Goal: Task Accomplishment & Management: Complete application form

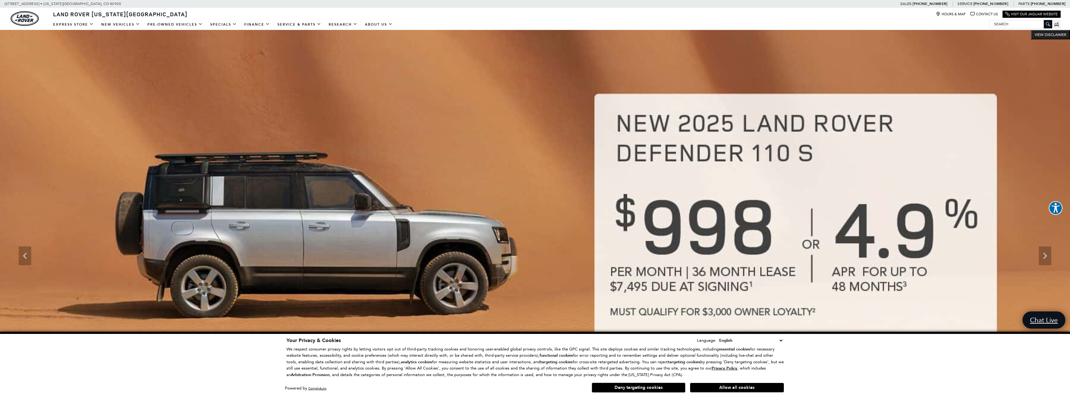
click at [437, 169] on img at bounding box center [535, 256] width 1070 height 452
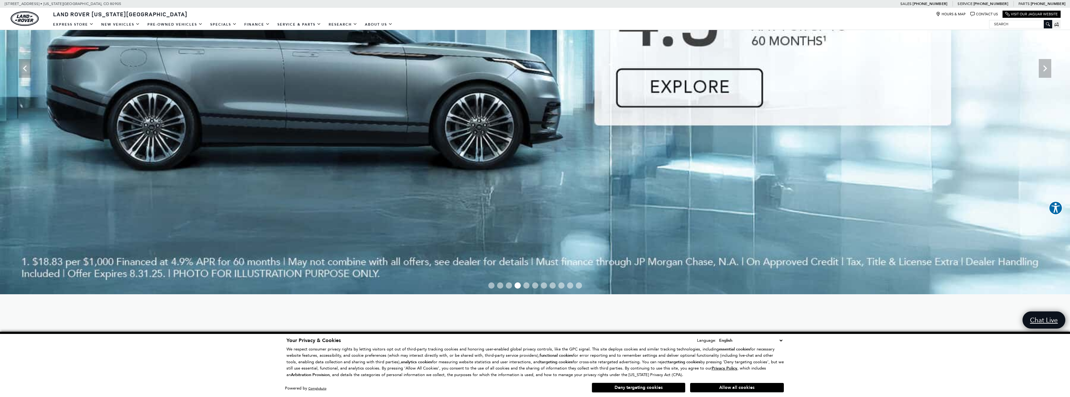
scroll to position [406, 0]
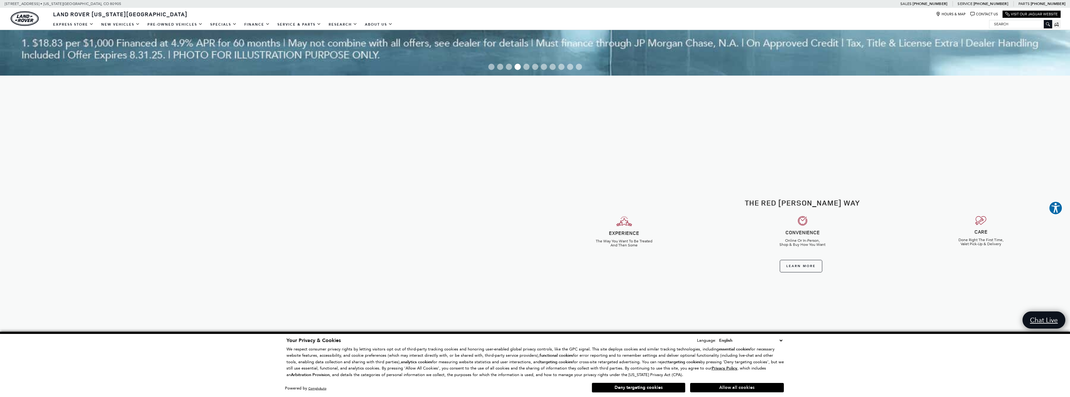
click at [754, 389] on button "Allow all cookies" at bounding box center [737, 387] width 94 height 9
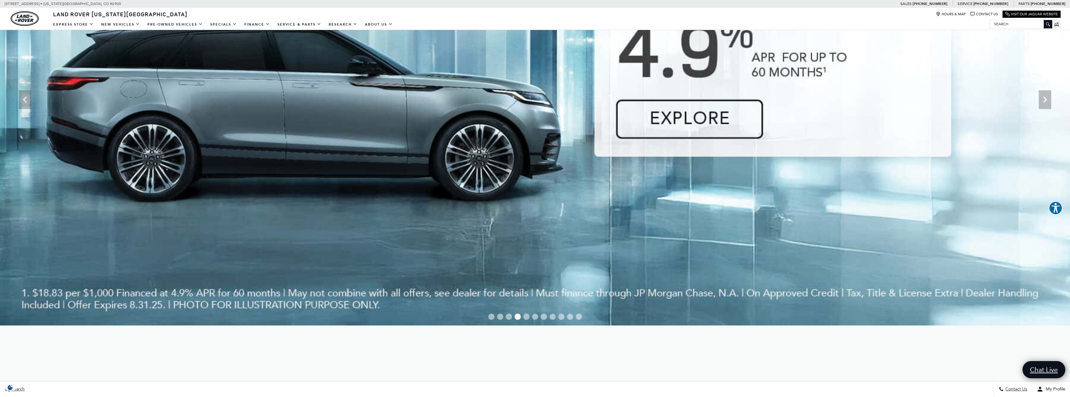
scroll to position [0, 0]
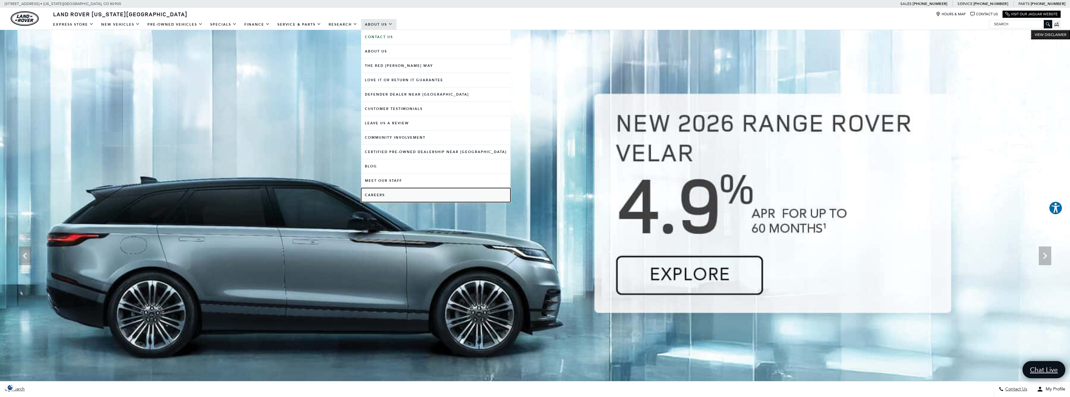
click at [377, 191] on link "Careers" at bounding box center [435, 195] width 149 height 14
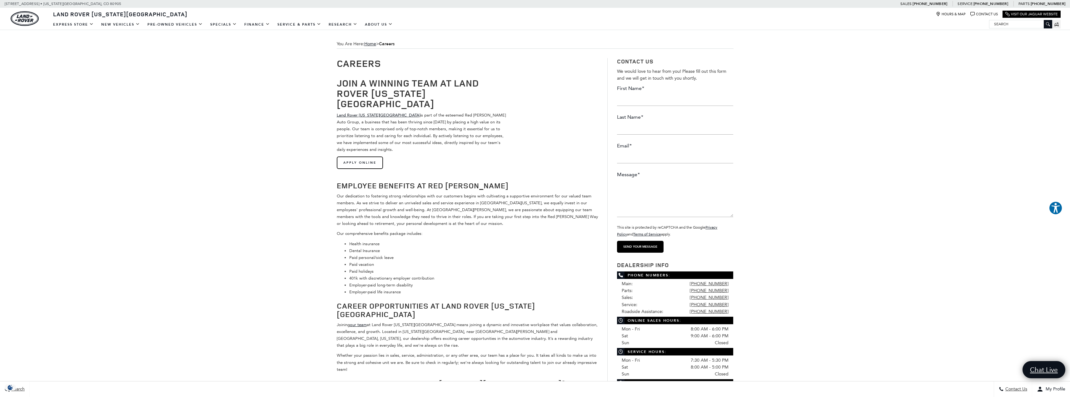
click at [367, 157] on link "Apply Online" at bounding box center [360, 163] width 46 height 12
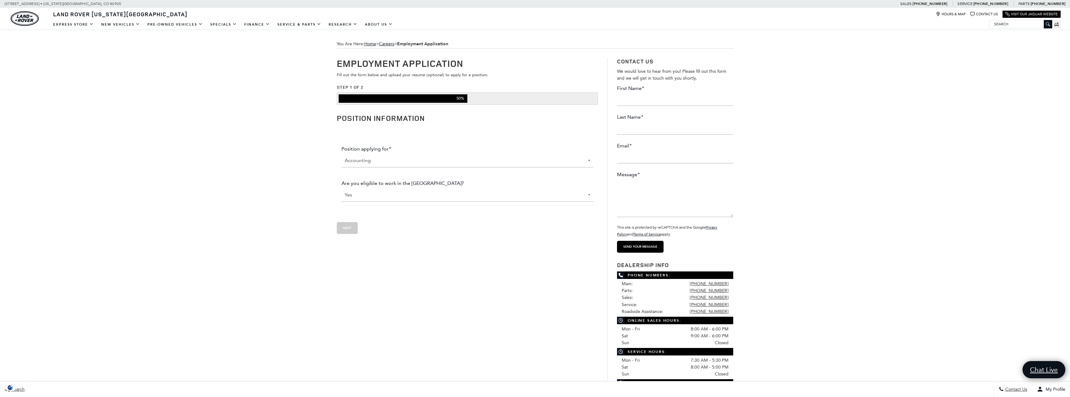
click at [393, 158] on select "Accounting Administration Business Development Center Finance Parts [PERSON_NAM…" at bounding box center [468, 160] width 252 height 13
select select "Service"
click at [342, 154] on select "Accounting Administration Business Development Center Finance Parts [PERSON_NAM…" at bounding box center [468, 160] width 252 height 13
click at [367, 195] on select "Yes No" at bounding box center [468, 194] width 252 height 13
drag, startPoint x: 369, startPoint y: 196, endPoint x: 370, endPoint y: 214, distance: 17.9
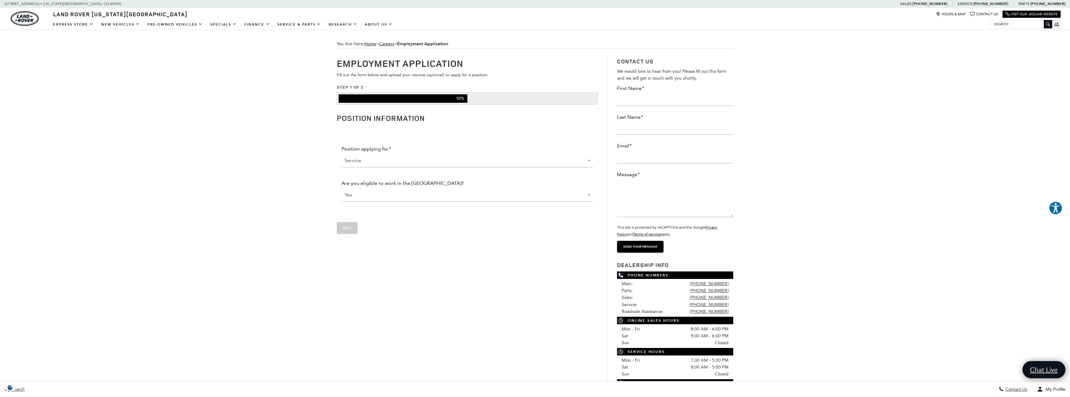
click at [369, 196] on select "Yes No" at bounding box center [468, 194] width 252 height 13
click at [427, 215] on ul "Position applying for * Accounting Administration Business Development Center F…" at bounding box center [468, 177] width 262 height 78
click at [352, 232] on input "Employment" at bounding box center [347, 228] width 21 height 12
click at [362, 198] on select "Yes No" at bounding box center [468, 194] width 252 height 13
click at [342, 189] on select "Yes No" at bounding box center [468, 194] width 252 height 13
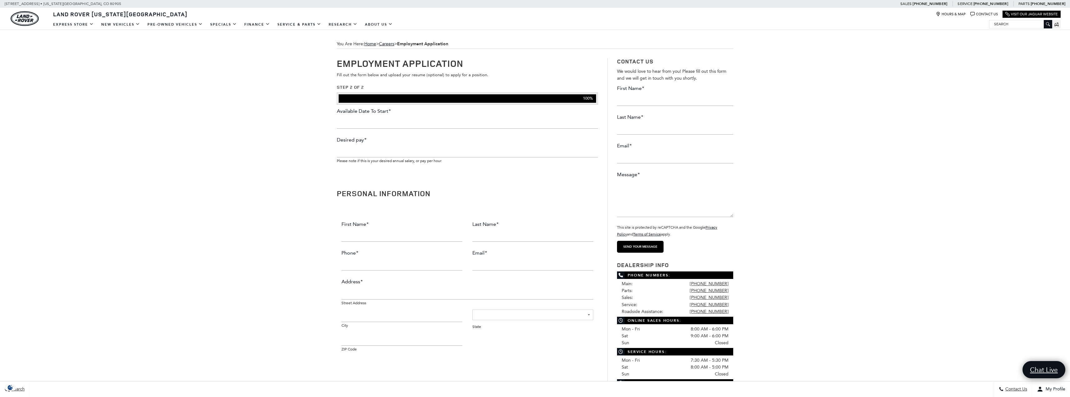
click at [370, 122] on input "Available Date To Start *" at bounding box center [468, 122] width 262 height 12
click at [374, 127] on input "Available Date To Start *" at bounding box center [468, 122] width 262 height 12
type input "08/18/2025"
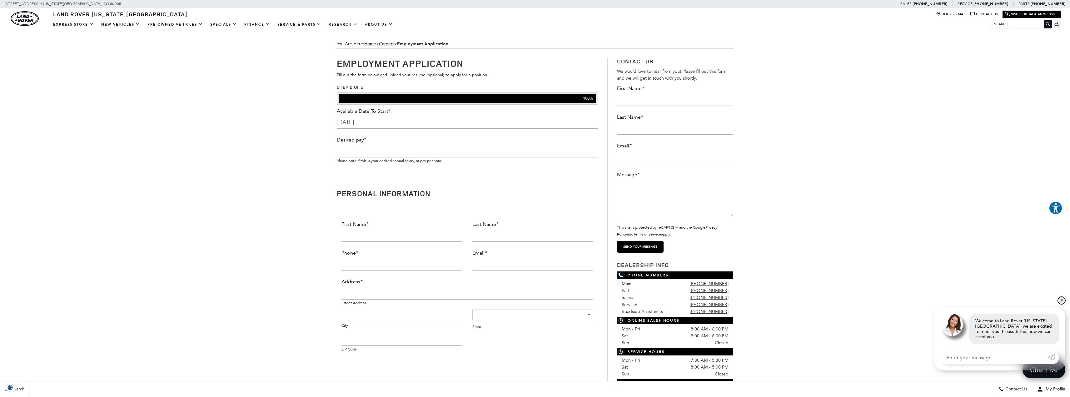
click at [1061, 304] on link "✕" at bounding box center [1061, 300] width 7 height 7
click at [372, 157] on li "Desired pay * Please note if this is your desired annual salary, or pay per hou…" at bounding box center [468, 152] width 262 height 31
click at [367, 154] on input "Desired pay *" at bounding box center [468, 151] width 262 height 12
type input "25"
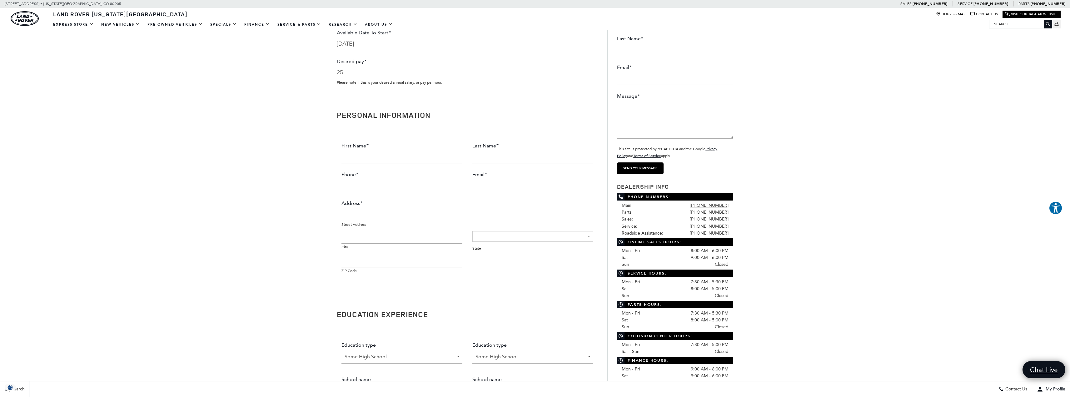
scroll to position [94, 0]
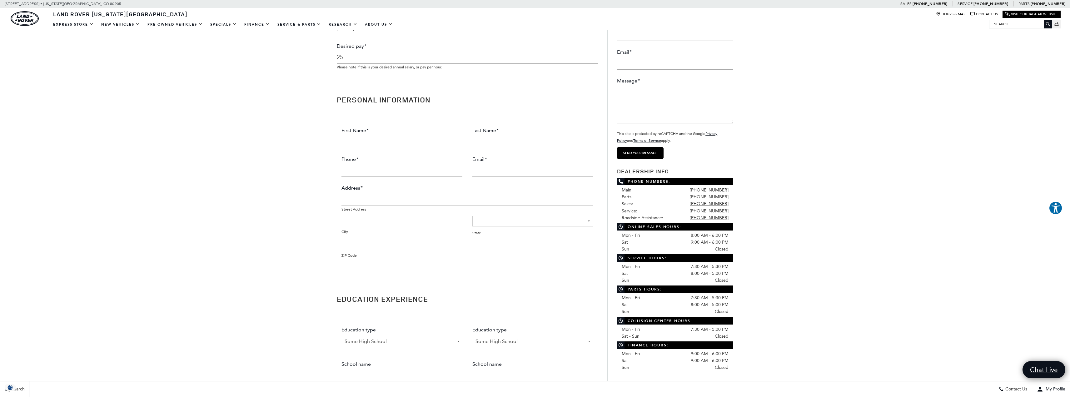
click at [382, 143] on input "First Name *" at bounding box center [402, 142] width 121 height 12
type input "Aaron"
type input "Lutz"
type input "3037177527"
type input "Aaronlutz86@aol.com"
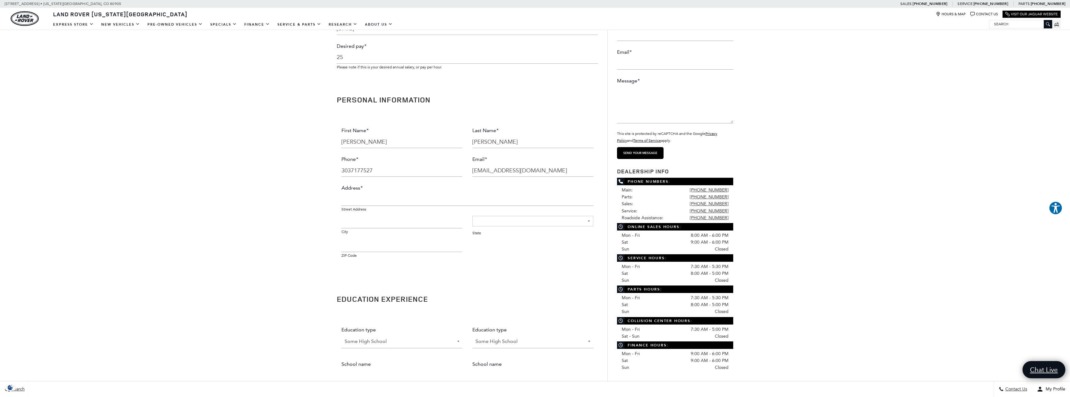
type input "13872 del corso way"
type input "broomfield"
select select "[US_STATE]"
type input "80020"
type input "(303) 717-7527"
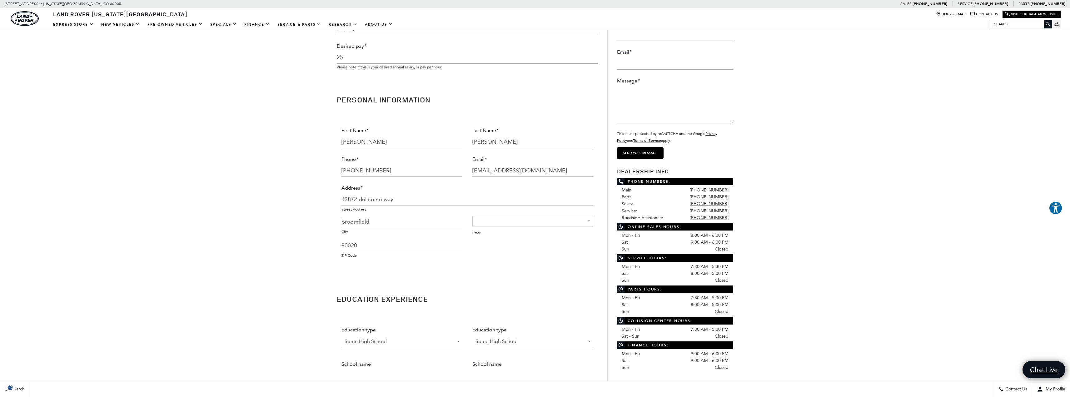
drag, startPoint x: 507, startPoint y: 171, endPoint x: 634, endPoint y: 176, distance: 126.3
type input "Aaronlutz86@gmail.com"
type input "2230 Peregrine Dr"
drag, startPoint x: 382, startPoint y: 221, endPoint x: 234, endPoint y: 221, distance: 147.8
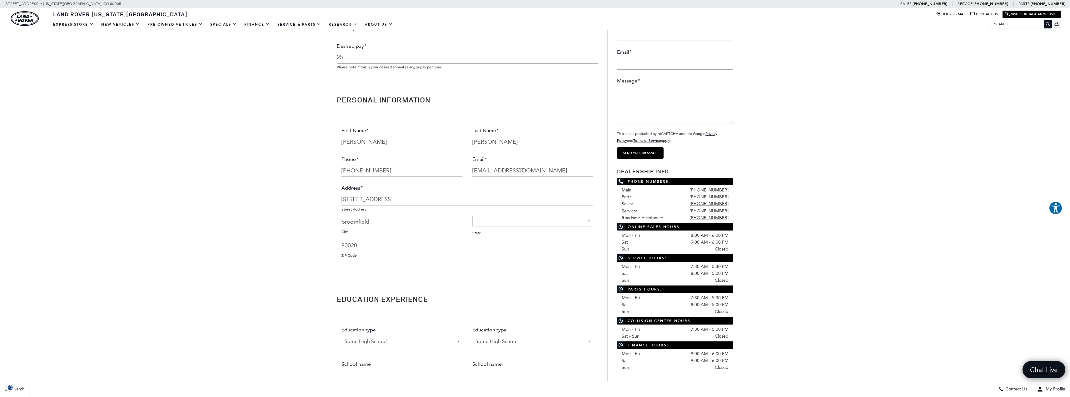
type input "b"
type input "Brighton"
type input "80601"
click at [445, 196] on input "2230 Peregrine Dr" at bounding box center [468, 199] width 252 height 12
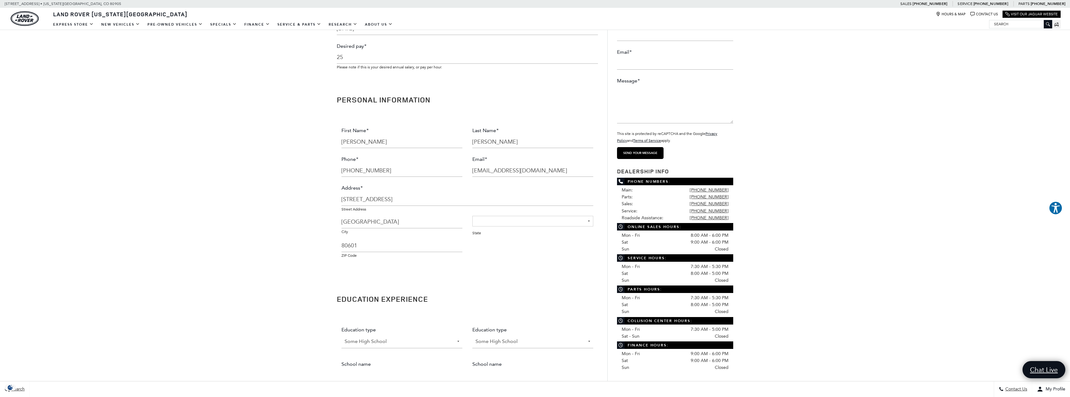
type input "2230 Peregrine Dr unit 26"
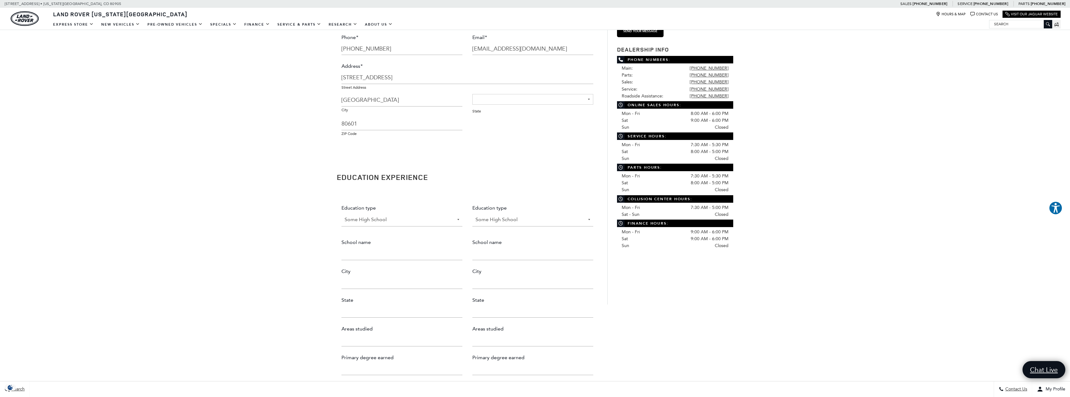
scroll to position [219, 0]
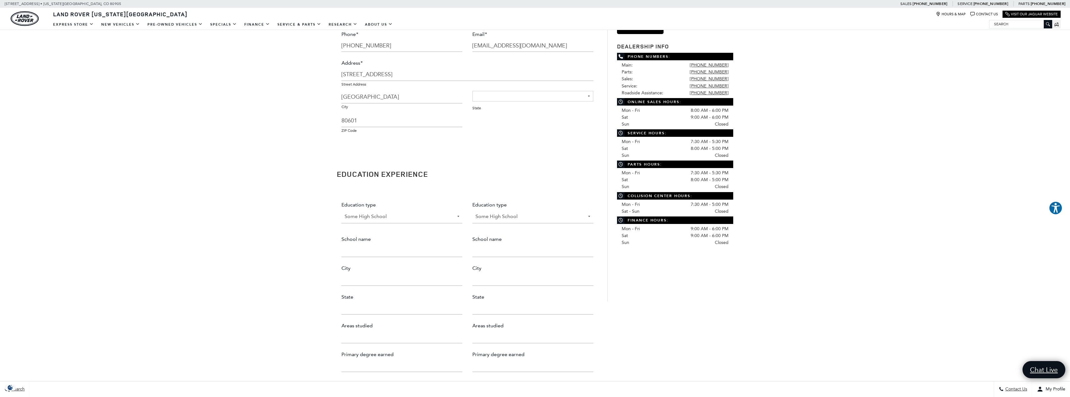
click at [380, 218] on select "Some High School High School Grad Some College College Grad" at bounding box center [402, 216] width 121 height 13
click at [531, 216] on select "[GEOGRAPHIC_DATA] Grad Some College College Grad" at bounding box center [532, 216] width 121 height 13
drag, startPoint x: 531, startPoint y: 216, endPoint x: 406, endPoint y: 223, distance: 124.9
click at [531, 216] on select "[GEOGRAPHIC_DATA] Grad Some College College Grad" at bounding box center [532, 216] width 121 height 13
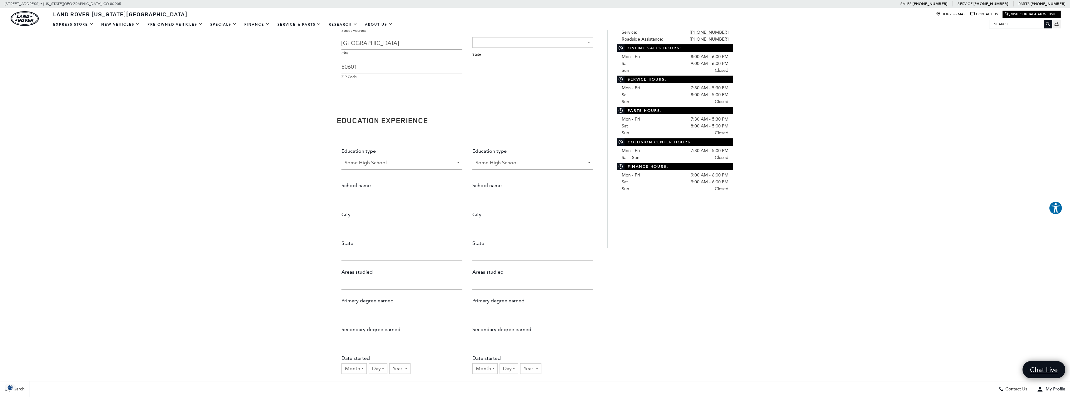
scroll to position [375, 0]
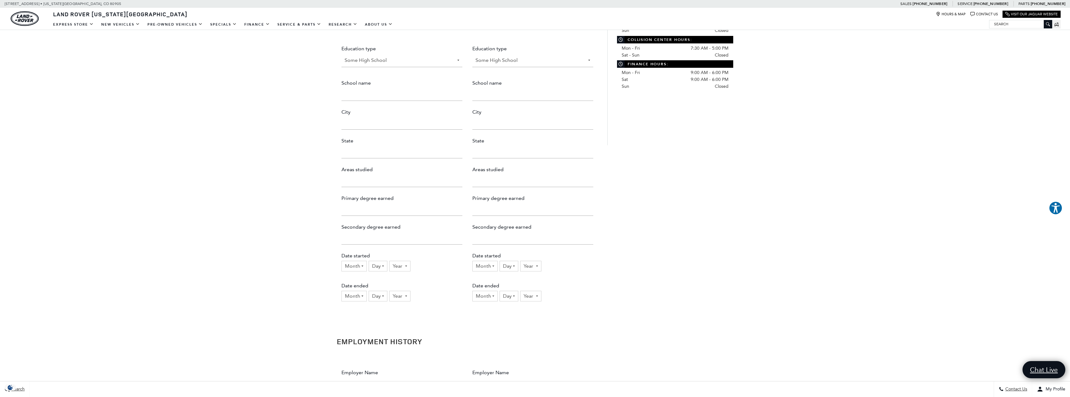
click at [367, 101] on input "School name" at bounding box center [402, 94] width 121 height 12
type input "Homeschool"
type input "denver"
type input "c"
type input "colorado"
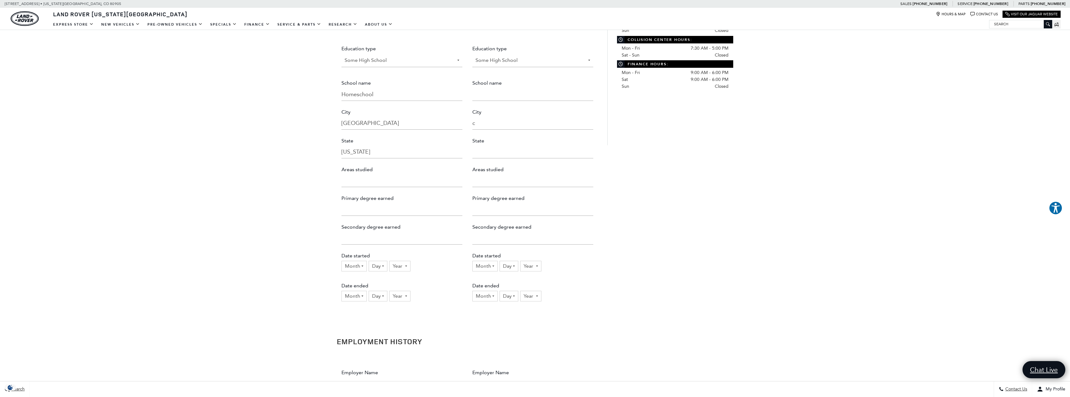
click at [454, 124] on ul "Education type Some High School High School Grad Some College College Grad Educ…" at bounding box center [468, 179] width 262 height 284
click at [401, 62] on select "[GEOGRAPHIC_DATA] Grad Some College College Grad" at bounding box center [402, 60] width 121 height 13
select select "High School Grad"
click at [342, 54] on select "[GEOGRAPHIC_DATA] Grad Some College College Grad" at bounding box center [402, 60] width 121 height 13
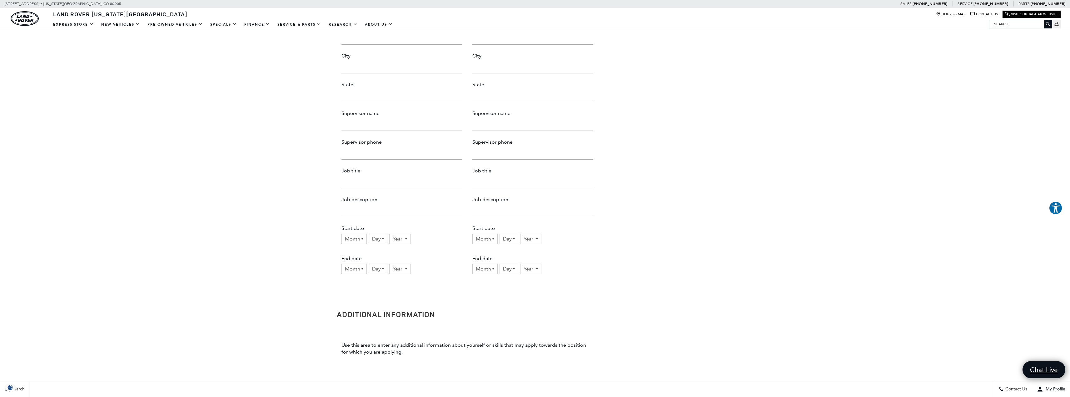
scroll to position [906, 0]
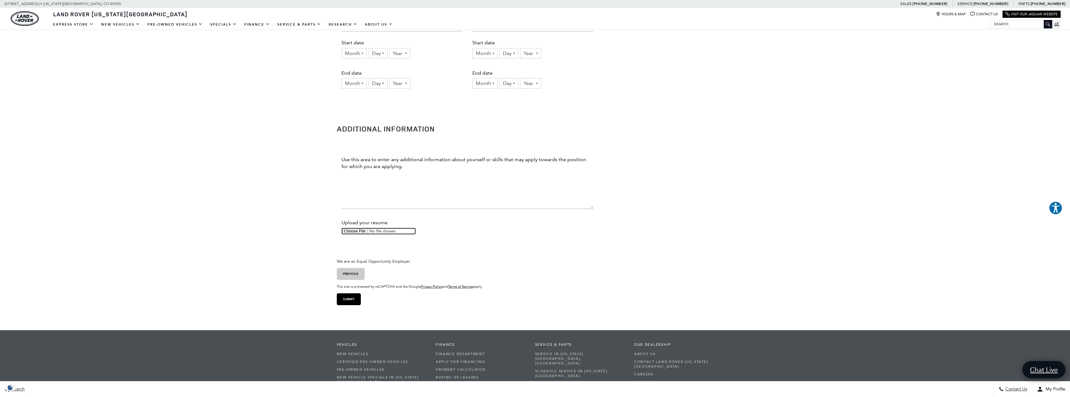
click at [357, 232] on input "Upload your resume" at bounding box center [379, 231] width 74 height 7
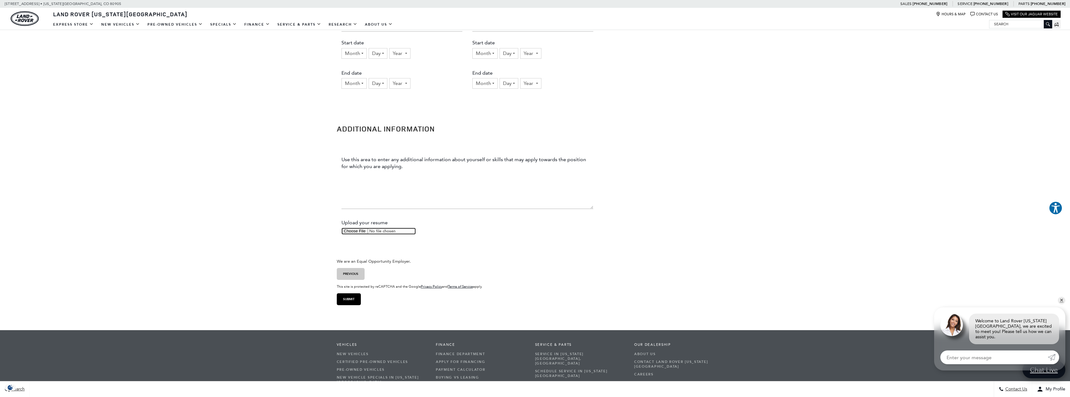
click at [358, 230] on input "Upload your resume" at bounding box center [379, 231] width 74 height 7
type input "C:\fakepath\Resume.pdf"
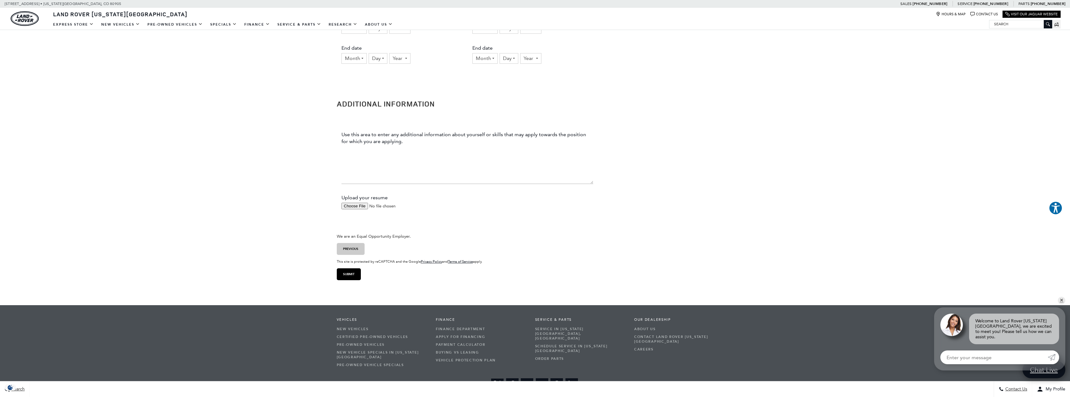
scroll to position [996, 0]
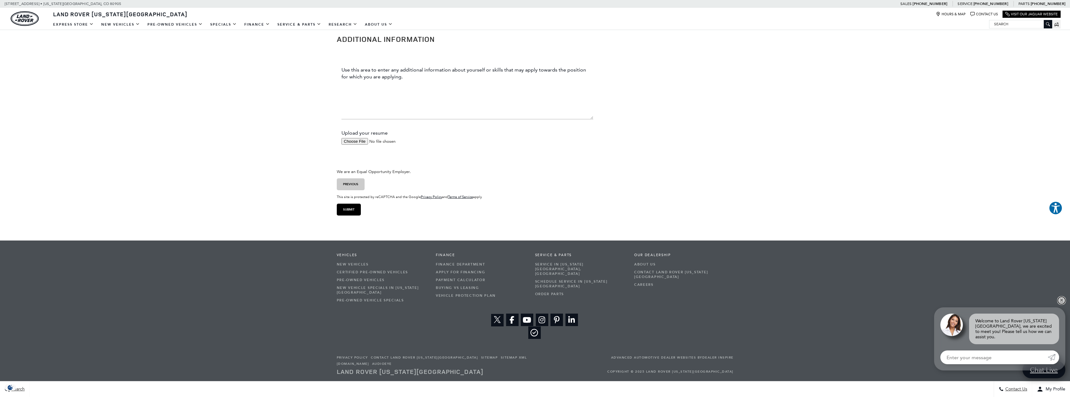
click at [1063, 304] on link "✕" at bounding box center [1061, 300] width 7 height 7
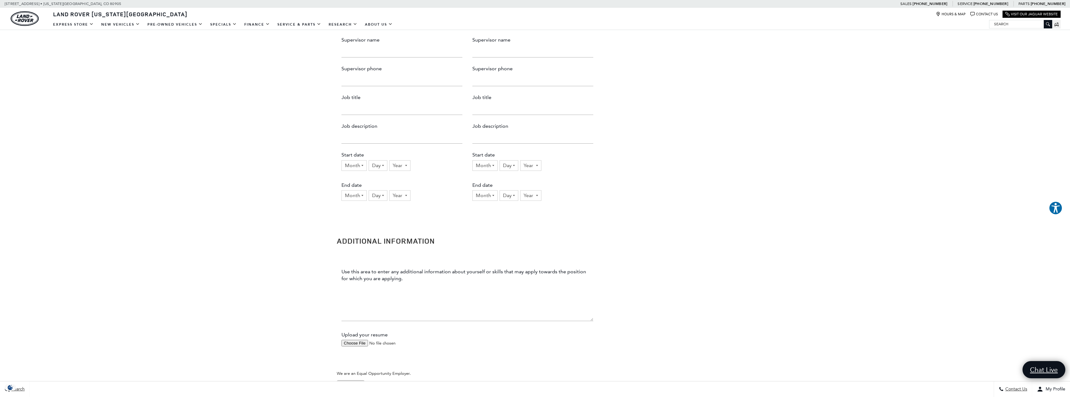
scroll to position [777, 0]
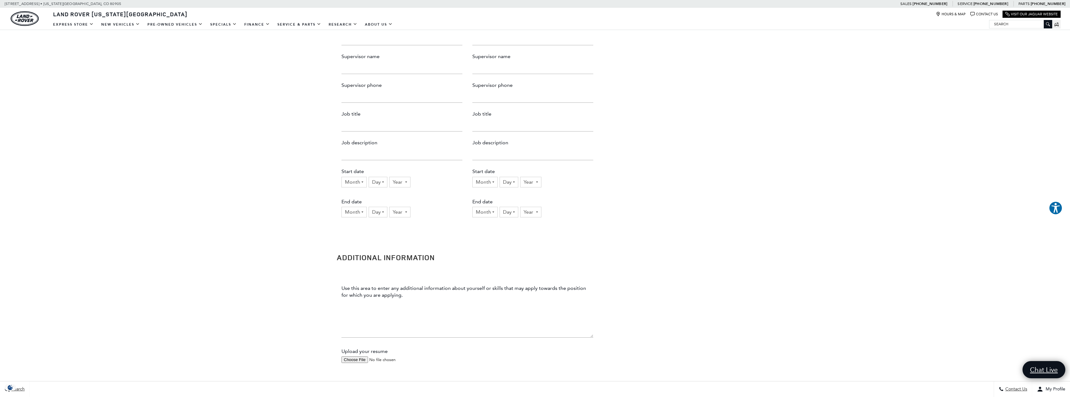
click at [359, 322] on textarea "Use this area to enter any additional information about yourself or skills that…" at bounding box center [468, 318] width 252 height 37
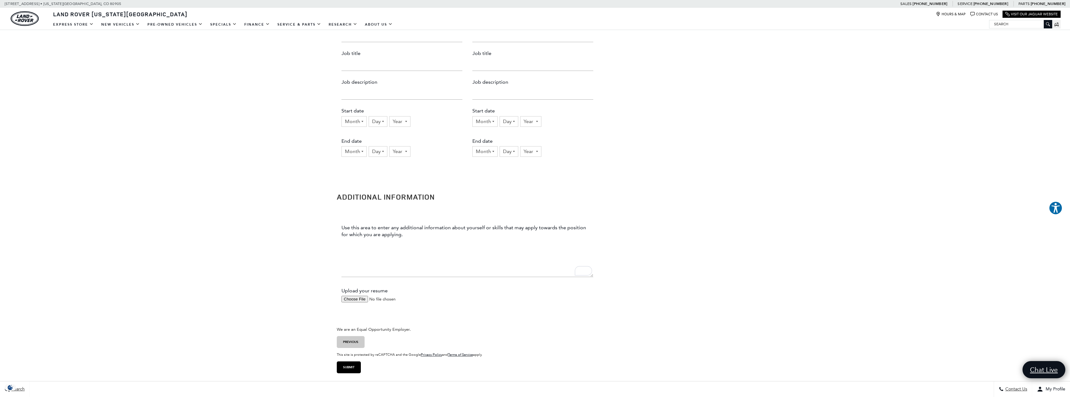
scroll to position [840, 0]
click at [416, 241] on textarea "I have extensive knowledge on" at bounding box center [468, 256] width 252 height 37
click at [422, 240] on textarea "I have extensive knowledge on" at bounding box center [468, 256] width 252 height 37
click at [416, 242] on textarea "I have extensive knowledge on vehicles" at bounding box center [468, 256] width 252 height 37
type textarea "I have extensive knowledge of vehicles"
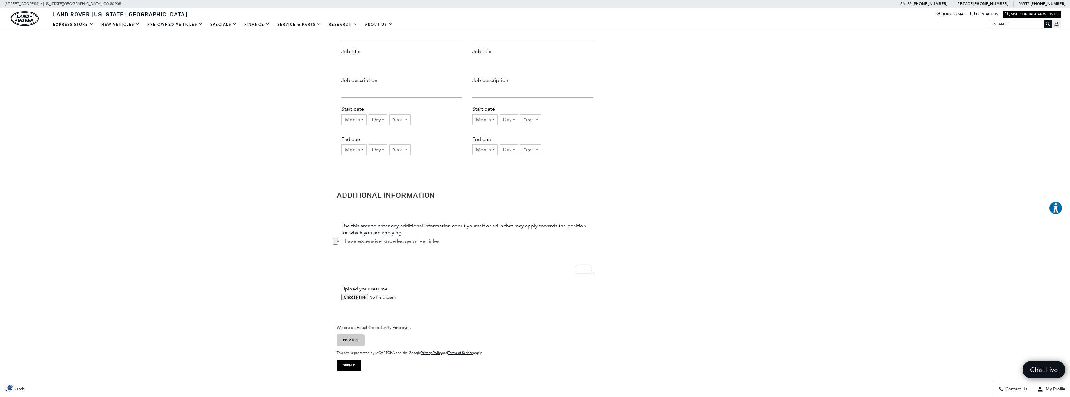
drag, startPoint x: 428, startPoint y: 239, endPoint x: 413, endPoint y: 241, distance: 14.5
click at [413, 241] on textarea "I have extensive knowledge of vehicles" at bounding box center [468, 256] width 252 height 37
click at [452, 244] on textarea "I have extensive knowledge of vehicles" at bounding box center [468, 256] width 252 height 37
drag, startPoint x: 430, startPoint y: 242, endPoint x: 341, endPoint y: 239, distance: 89.1
click at [341, 239] on ul "Use this area to enter any additional information about yourself or skills that…" at bounding box center [468, 266] width 262 height 103
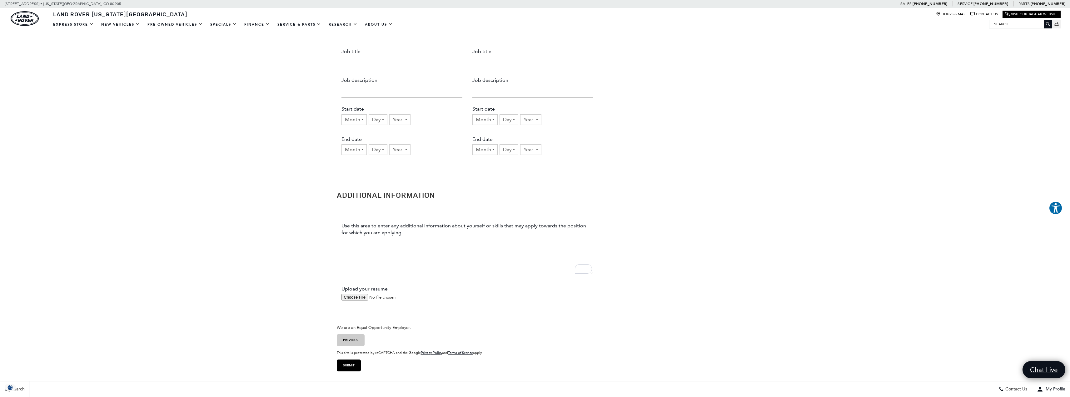
paste textarea "Skilled automotive technician with practical experience in general vehicle main…"
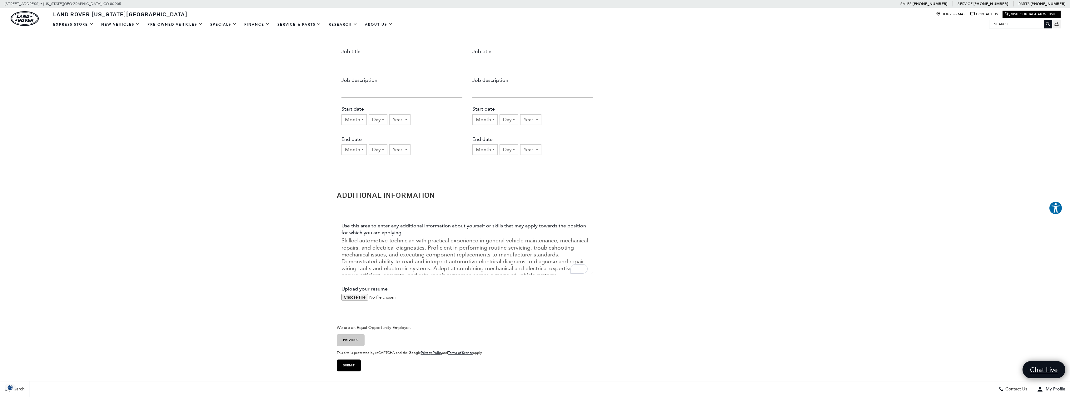
scroll to position [0, 0]
drag, startPoint x: 414, startPoint y: 241, endPoint x: 410, endPoint y: 241, distance: 4.4
click at [410, 241] on textarea "Skilled automotive technician with practical experience in general vehicle main…" at bounding box center [468, 256] width 252 height 37
click at [415, 241] on textarea "Skilled automotive technician with practical experience in general vehicle main…" at bounding box center [468, 256] width 252 height 37
drag, startPoint x: 416, startPoint y: 241, endPoint x: 390, endPoint y: 241, distance: 26.6
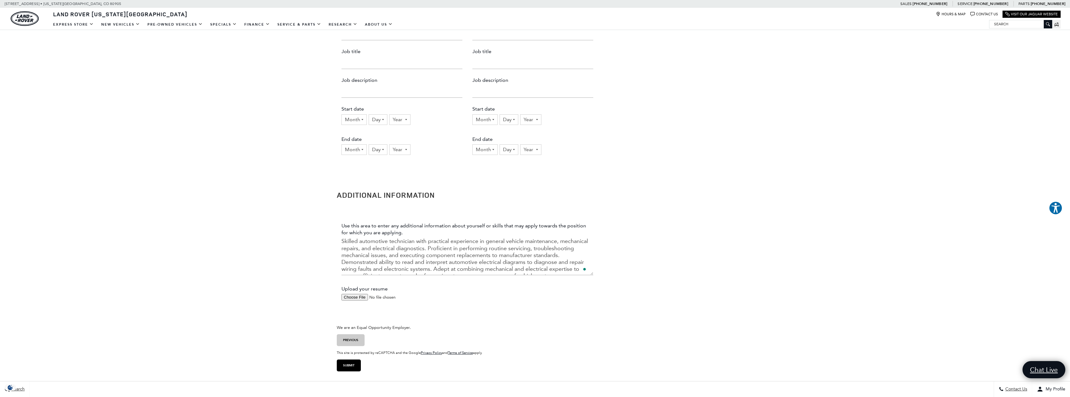
click at [390, 241] on textarea "Skilled automotive technician with practical experience in general vehicle main…" at bounding box center [468, 256] width 252 height 37
type textarea "Skilled with practical experience in general vehicle maintenance, mechanical re…"
click at [413, 256] on textarea "Skilled with practical experience in general vehicle maintenance, mechanical re…" at bounding box center [468, 256] width 252 height 37
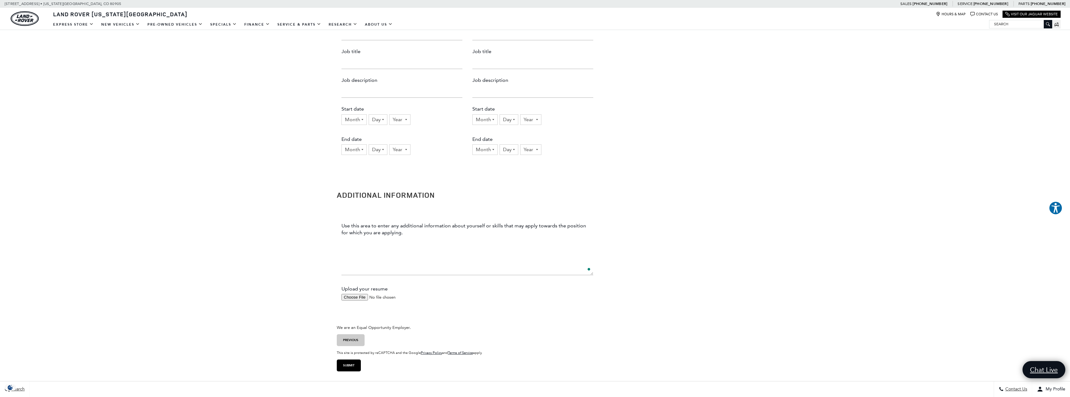
paste textarea "Skilled and hands-on automotive technician with comprehensive experience in veh…"
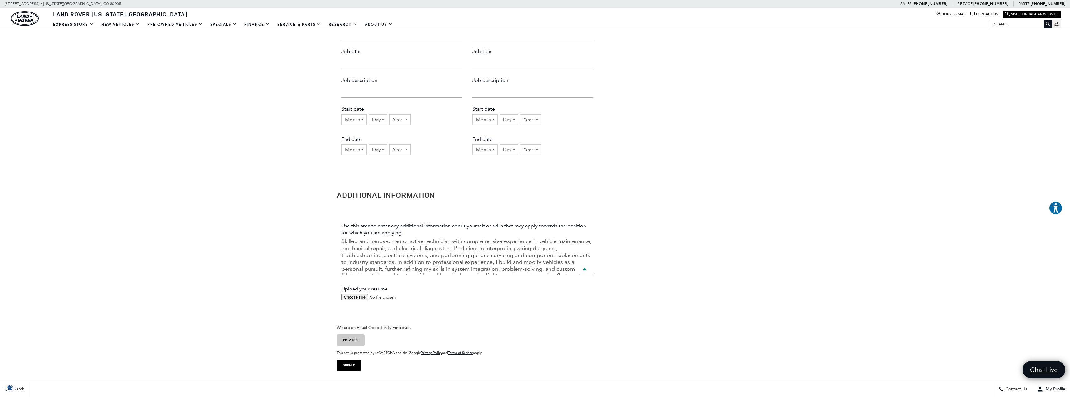
click at [501, 262] on textarea "Skilled and hands-on automotive technician with comprehensive experience in veh…" at bounding box center [468, 256] width 252 height 37
drag, startPoint x: 501, startPoint y: 262, endPoint x: 474, endPoint y: 263, distance: 26.3
click at [474, 263] on textarea "Skilled and hands-on automotive technician with comprehensive experience in veh…" at bounding box center [468, 256] width 252 height 37
click at [454, 259] on textarea "Skilled and hands-on automotive technician with comprehensive experience in veh…" at bounding box center [468, 256] width 252 height 37
drag, startPoint x: 501, startPoint y: 263, endPoint x: 468, endPoint y: 264, distance: 32.2
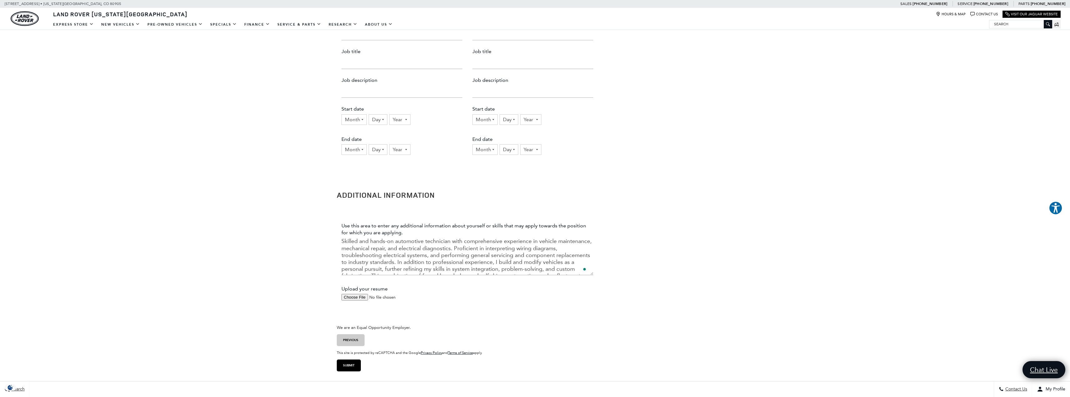
click at [468, 264] on textarea "Skilled and hands-on automotive technician with comprehensive experience in veh…" at bounding box center [468, 256] width 252 height 37
click at [467, 264] on textarea "Skilled and hands-on automotive technician with comprehensive experience in veh…" at bounding box center [468, 256] width 252 height 37
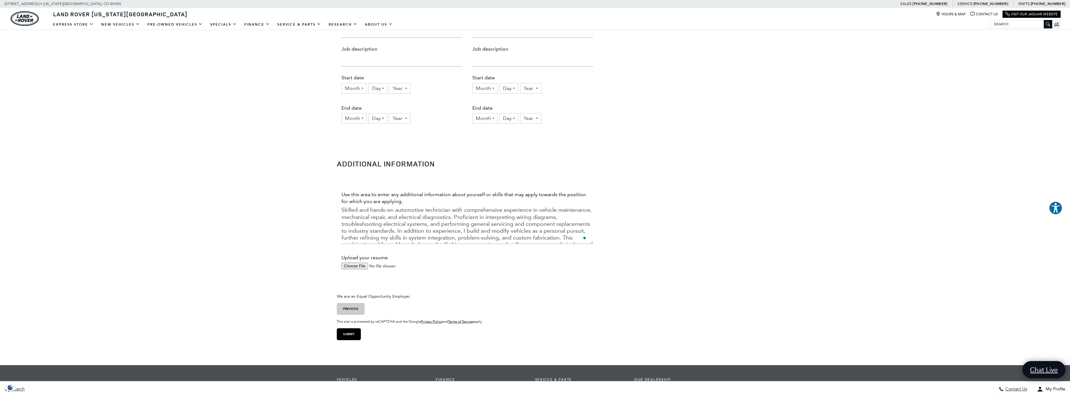
drag, startPoint x: 424, startPoint y: 210, endPoint x: 454, endPoint y: 210, distance: 30.0
click at [454, 210] on textarea "Skilled and hands-on automotive technician with comprehensive experience in veh…" at bounding box center [468, 225] width 252 height 37
click at [370, 231] on textarea "Skilled and hands-on with comprehensive experience in vehicle maintenance, mech…" at bounding box center [468, 225] width 252 height 37
click at [441, 227] on textarea "Skilled and hands-on with comprehensive experience in vehicle maintenance, mech…" at bounding box center [468, 225] width 252 height 37
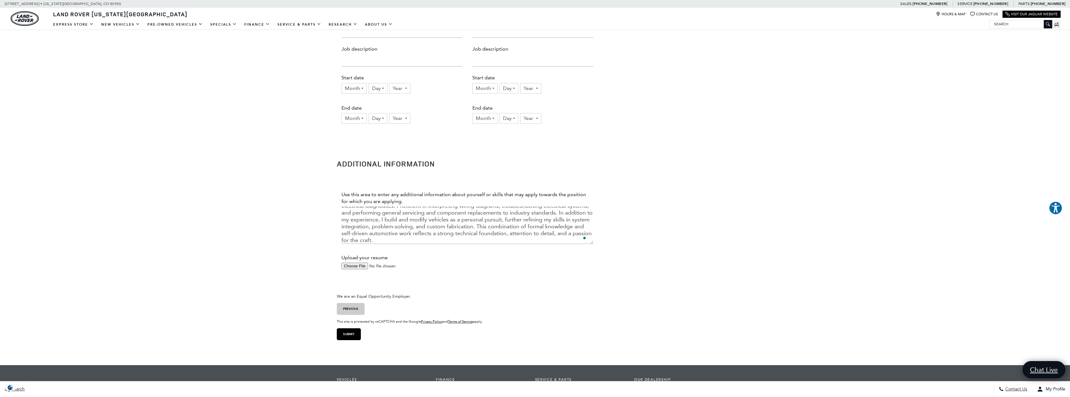
type textarea "Skilled and hands-on with comprehensive experience in vehicle maintenance, mech…"
drag, startPoint x: 348, startPoint y: 331, endPoint x: 353, endPoint y: 330, distance: 5.1
click at [349, 331] on input "Submit" at bounding box center [349, 334] width 24 height 12
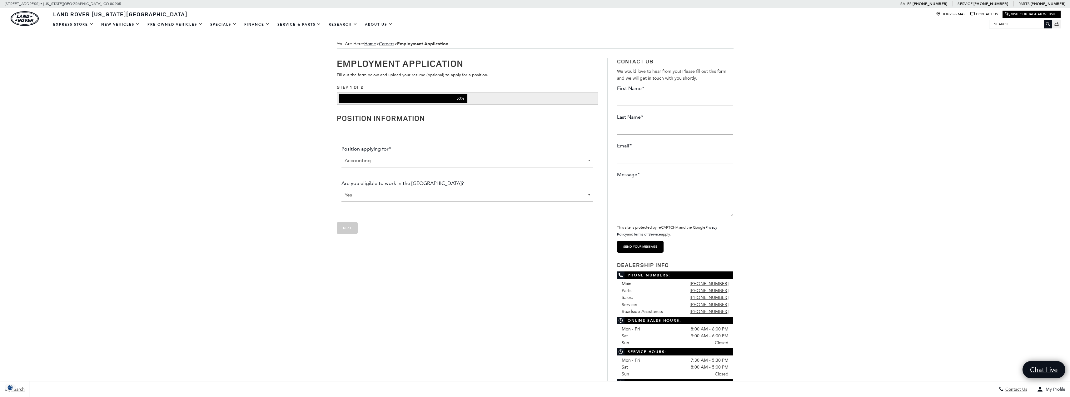
click at [364, 159] on select "Accounting Administration Business Development Center Finance Parts [PERSON_NAM…" at bounding box center [468, 160] width 252 height 13
select select "Service"
click at [342, 154] on select "Accounting Administration Business Development Center Finance Parts [PERSON_NAM…" at bounding box center [468, 160] width 252 height 13
click at [350, 227] on input "Employment" at bounding box center [347, 228] width 21 height 12
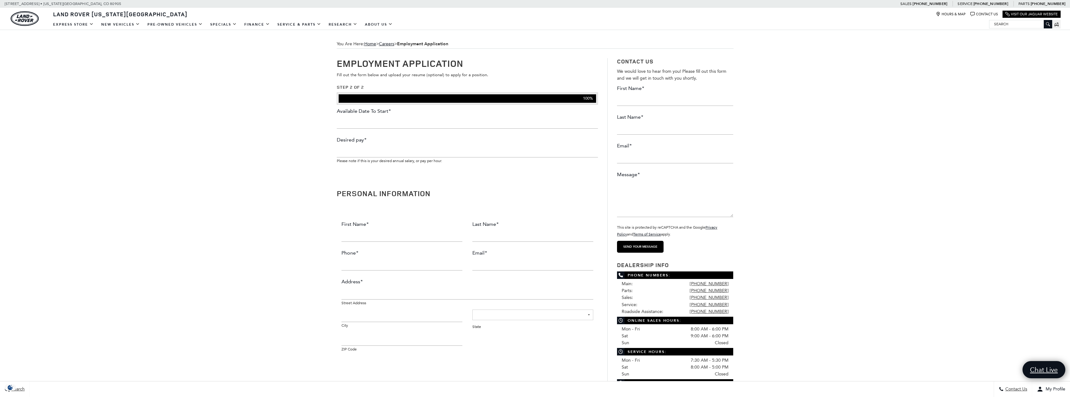
click at [365, 113] on label "Available Date To Start *" at bounding box center [364, 111] width 54 height 7
click at [365, 116] on input "Available Date To Start *" at bounding box center [468, 122] width 262 height 12
click at [367, 118] on input "Available Date To Start *" at bounding box center [468, 122] width 262 height 12
type input "[DATE]"
type input "25"
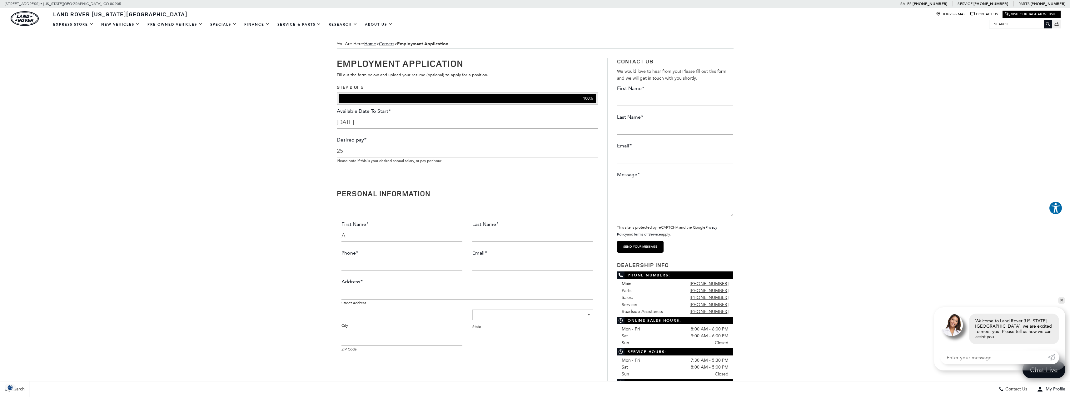
type input "[PERSON_NAME]"
type input "3037177527"
type input "[EMAIL_ADDRESS][DOMAIN_NAME]"
type input "13872 del corso way"
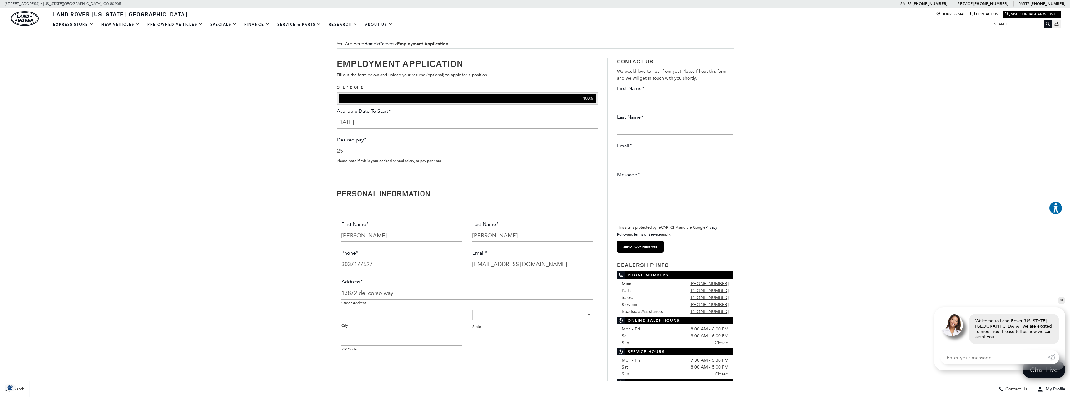
type input "broomfield"
select select "[US_STATE]"
type input "80020"
type input "(303) 717-7527"
drag, startPoint x: 512, startPoint y: 265, endPoint x: 588, endPoint y: 260, distance: 75.8
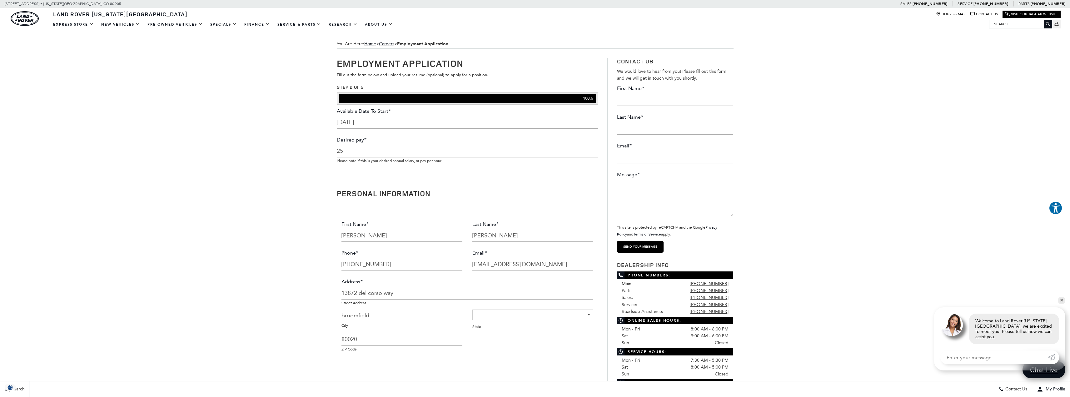
click at [562, 263] on input "Aaronlutz86@aol.com" at bounding box center [532, 264] width 121 height 12
type input "Aaronlutz86@gmail.com"
type input "2230 Peregrine Dr"
drag, startPoint x: 384, startPoint y: 316, endPoint x: 244, endPoint y: 311, distance: 140.4
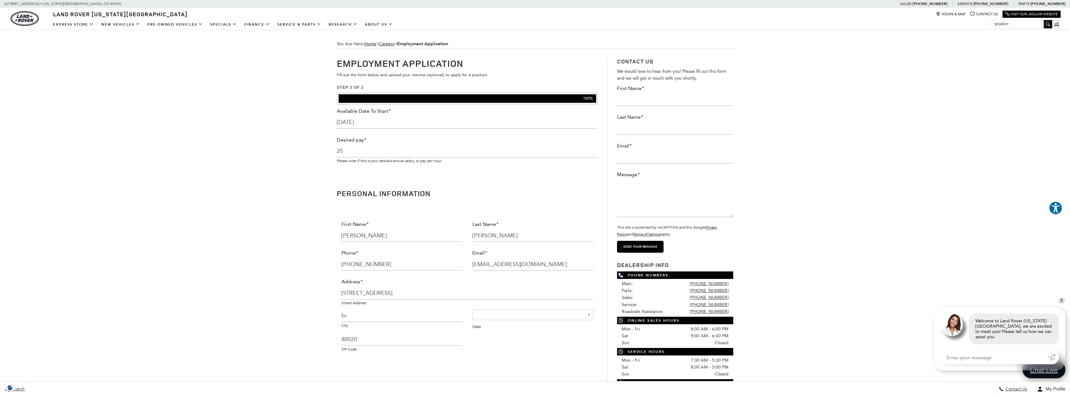
type input "b"
type input "Brighton"
type input "09/01/2025"
click at [435, 288] on input "2230 Peregrine Dr" at bounding box center [468, 293] width 252 height 12
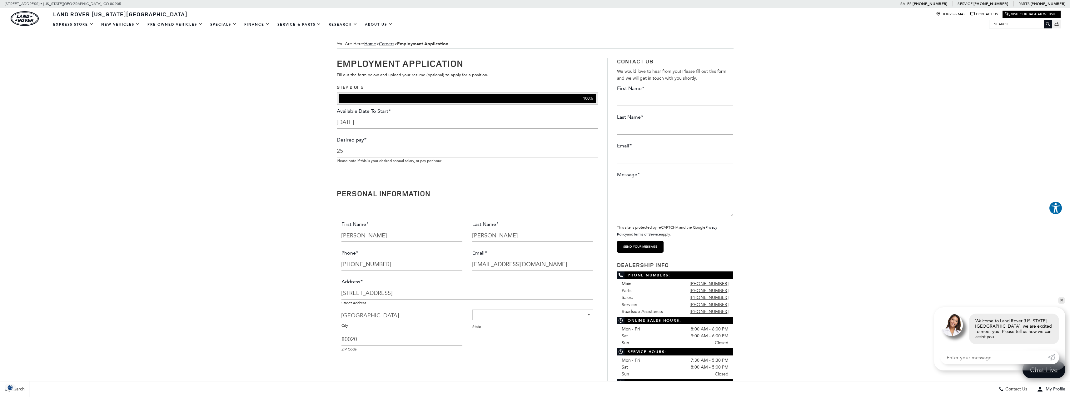
type input "2230 Peregrine Dr Unit 26"
drag, startPoint x: 370, startPoint y: 341, endPoint x: 266, endPoint y: 329, distance: 104.1
type input "80601"
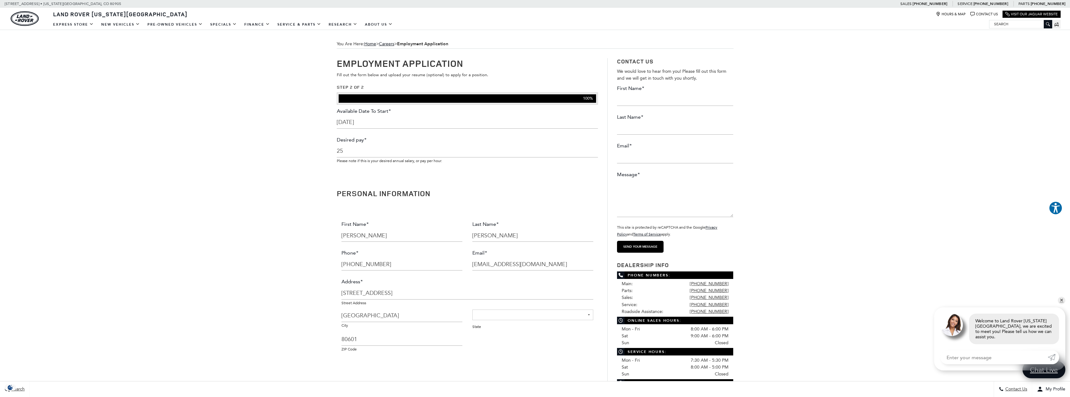
scroll to position [219, 0]
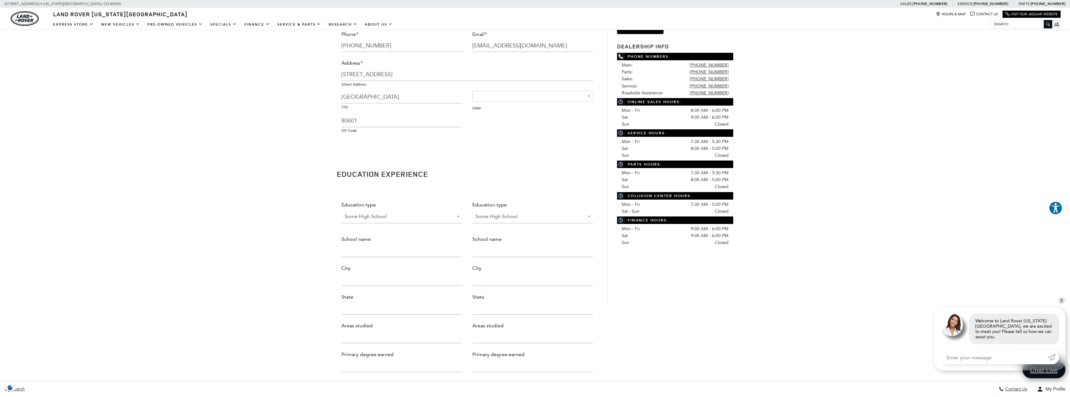
click at [375, 216] on select "Some High School High School Grad Some College College Grad" at bounding box center [402, 216] width 121 height 13
click at [367, 247] on input "School name" at bounding box center [402, 251] width 121 height 12
type input "Homeschool"
type input "d"
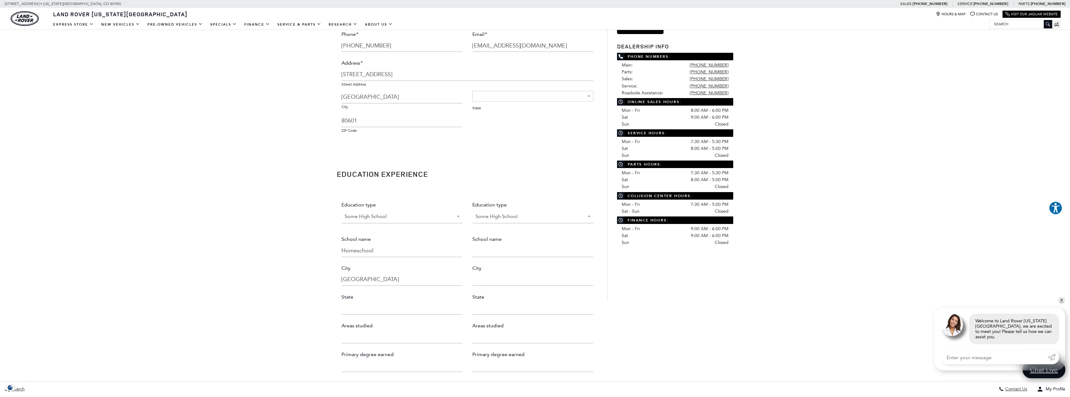
type input "Denver"
type input "Co"
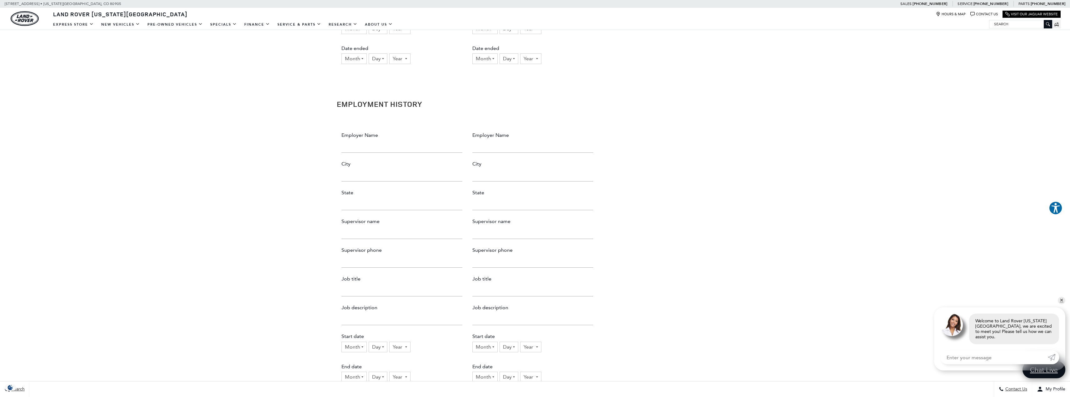
scroll to position [625, 0]
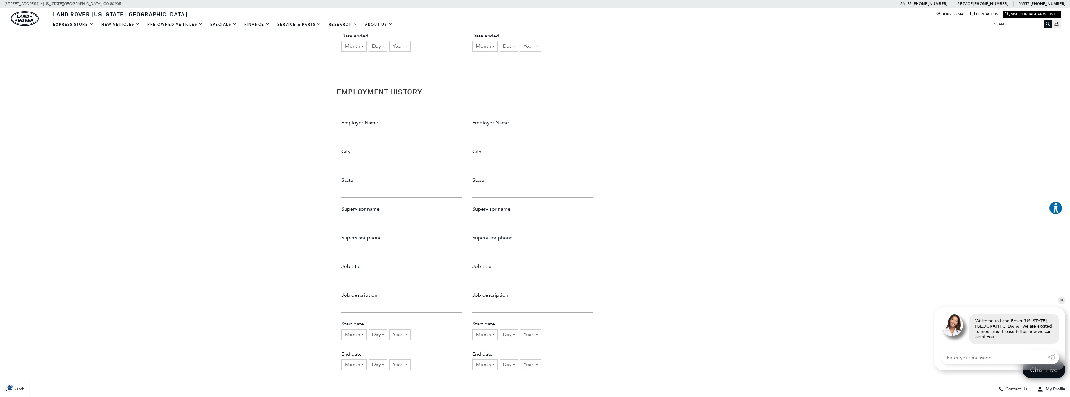
click at [367, 133] on input "Employer Name" at bounding box center [402, 134] width 121 height 12
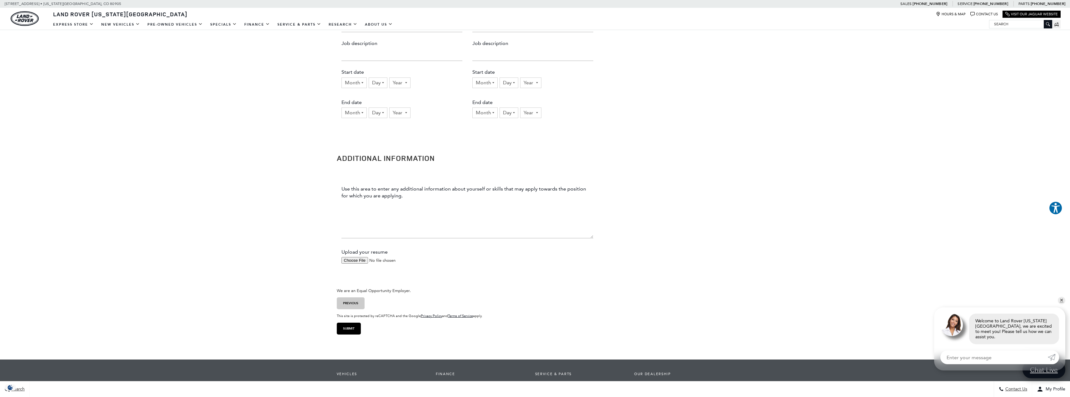
scroll to position [969, 0]
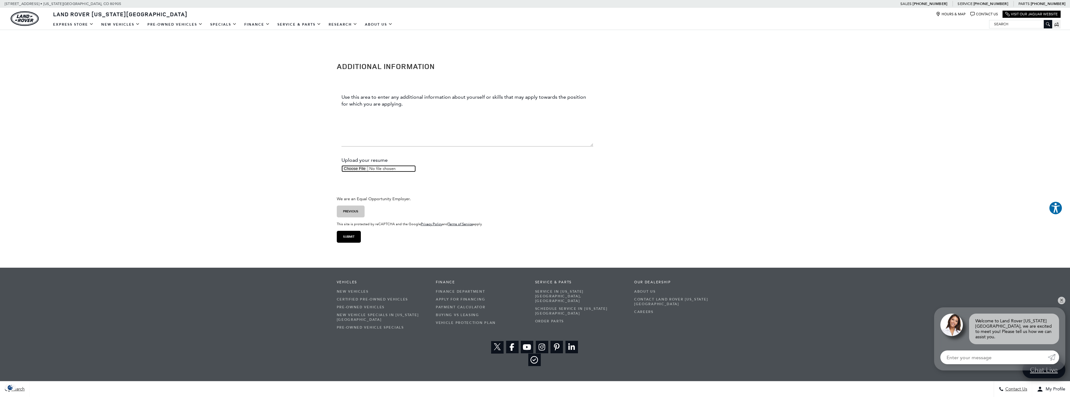
click at [351, 166] on input "Upload your resume" at bounding box center [379, 168] width 74 height 7
type input "C:\fakepath\Resume.pdf"
click at [352, 139] on textarea "Use this area to enter any additional information about yourself or skills that…" at bounding box center [468, 127] width 252 height 37
paste textarea "Skilled and hands-on automotive technician with comprehensive experience in veh…"
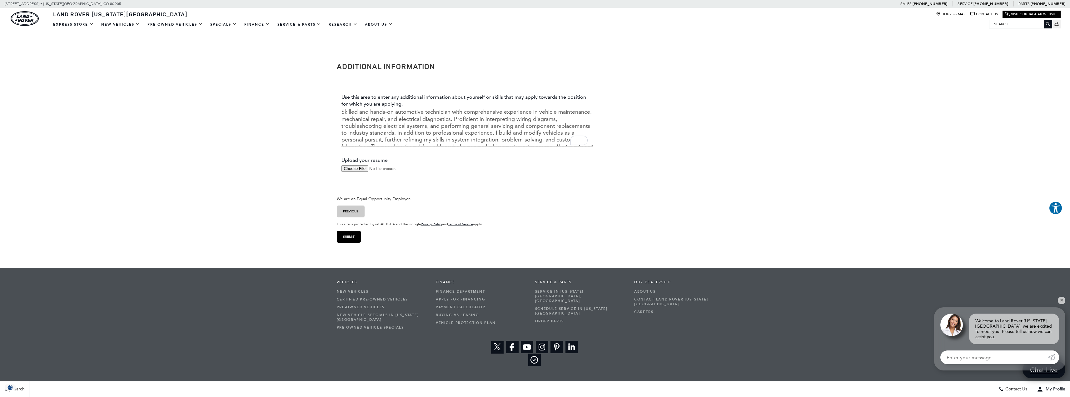
scroll to position [0, 0]
drag, startPoint x: 451, startPoint y: 113, endPoint x: 396, endPoint y: 113, distance: 54.7
click at [396, 113] on textarea "Skilled and hands-on automotive technician with comprehensive experience in veh…" at bounding box center [468, 127] width 252 height 37
click at [368, 112] on textarea "Skilled and hands-on with comprehensive experience in vehicle maintenance, mech…" at bounding box center [468, 127] width 252 height 37
click at [371, 112] on textarea "Skilled and hands-on with comprehensive experience in vehicle maintenance, mech…" at bounding box center [468, 127] width 252 height 37
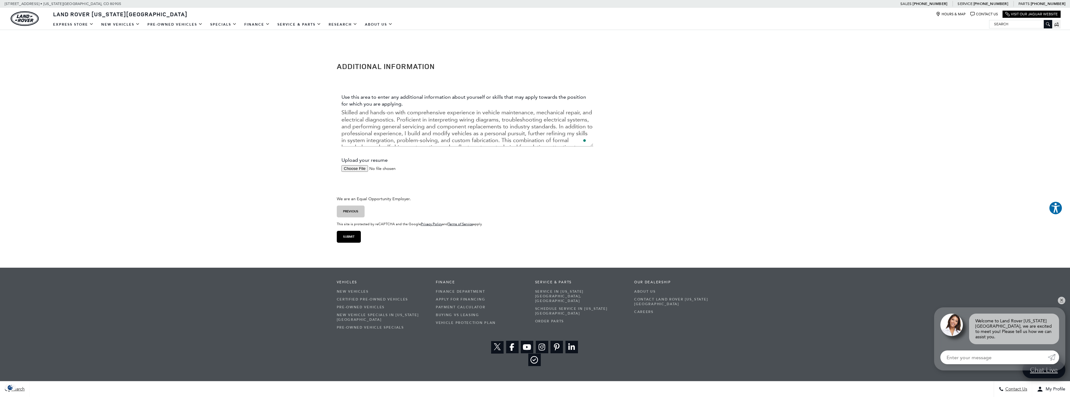
drag, startPoint x: 373, startPoint y: 112, endPoint x: 331, endPoint y: 113, distance: 41.6
drag, startPoint x: 402, startPoint y: 134, endPoint x: 372, endPoint y: 134, distance: 30.9
click at [372, 134] on textarea "Hands-on with comprehensive experience in vehicle maintenance, mechanical repai…" at bounding box center [468, 127] width 252 height 37
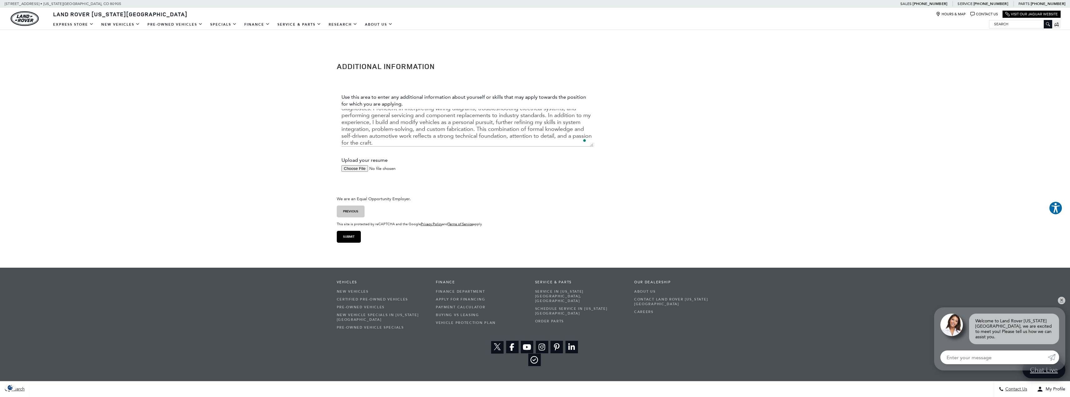
type textarea "Hands-on with comprehensive experience in vehicle maintenance, mechanical repai…"
click at [434, 147] on div "Hands-on with comprehensive experience in vehicle maintenance, mechanical repai…" at bounding box center [468, 129] width 252 height 40
click at [356, 235] on input "Submit" at bounding box center [349, 237] width 24 height 12
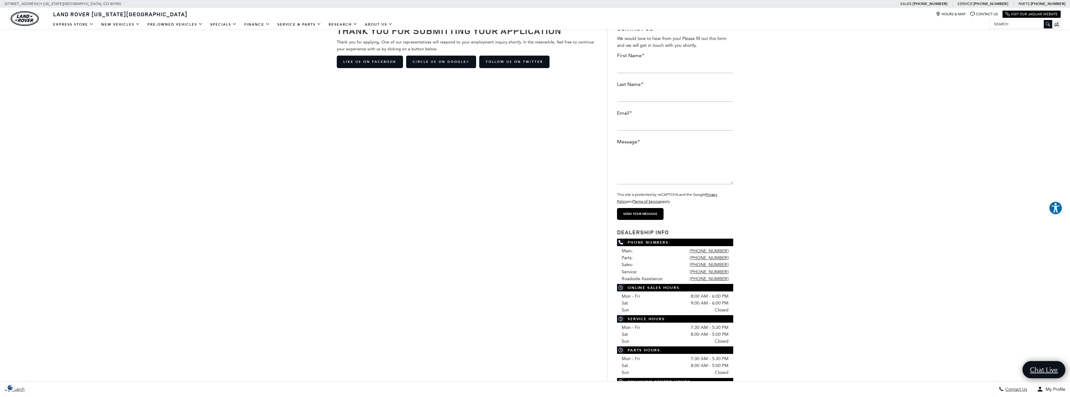
scroll to position [31, 0]
